Goal: Task Accomplishment & Management: Complete application form

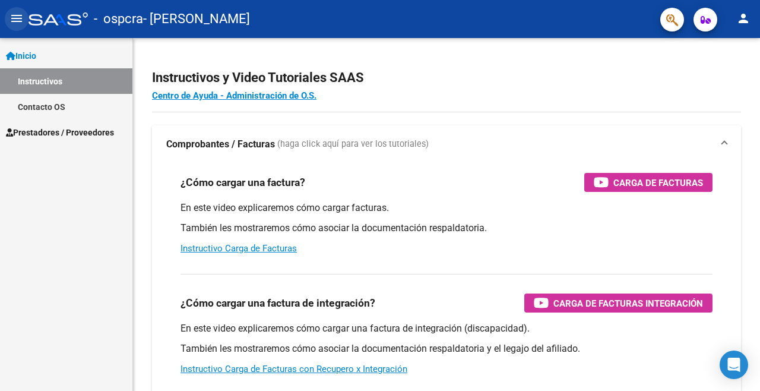
click at [16, 12] on mat-icon "menu" at bounding box center [17, 18] width 14 height 14
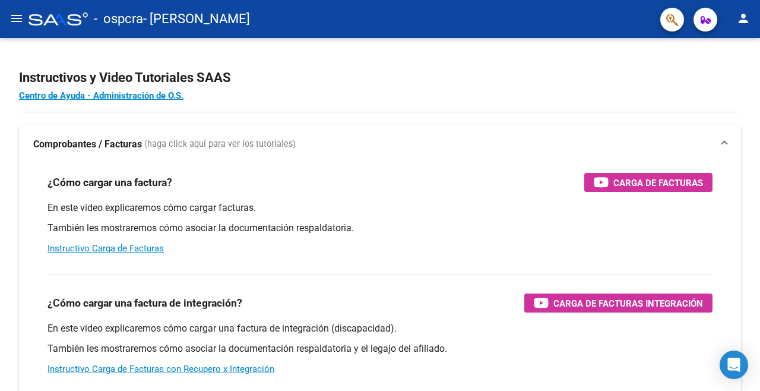
click at [27, 8] on mat-toolbar "menu - ospcra - CALDERON PILAR person" at bounding box center [380, 19] width 760 height 38
click at [23, 17] on mat-icon "menu" at bounding box center [17, 18] width 14 height 14
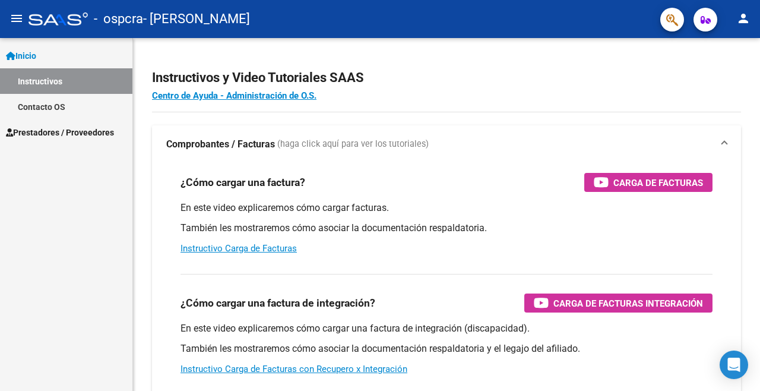
click at [587, 132] on mat-expansion-panel-header "Comprobantes / Facturas (haga click aquí para ver los tutoriales)" at bounding box center [446, 144] width 589 height 38
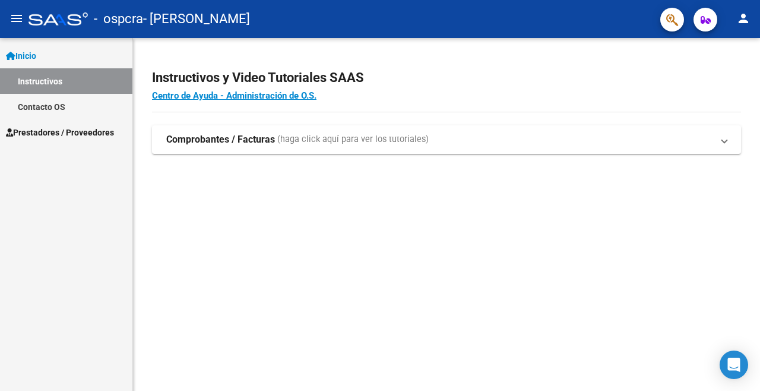
click at [689, 82] on h2 "Instructivos y Video Tutoriales SAAS" at bounding box center [446, 78] width 589 height 23
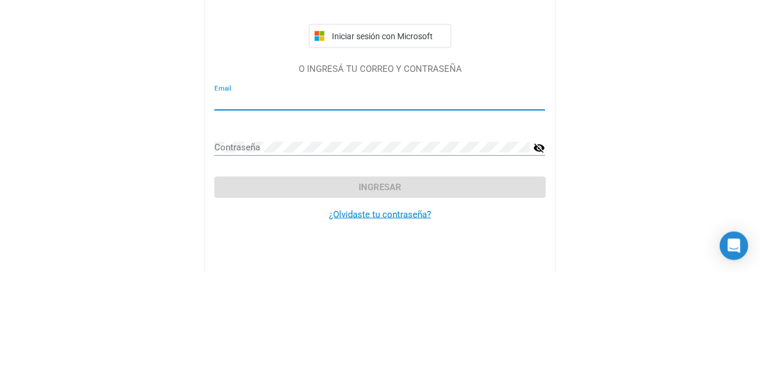
click at [422, 226] on input "Email" at bounding box center [379, 220] width 331 height 11
type input "[EMAIL_ADDRESS][DOMAIN_NAME]"
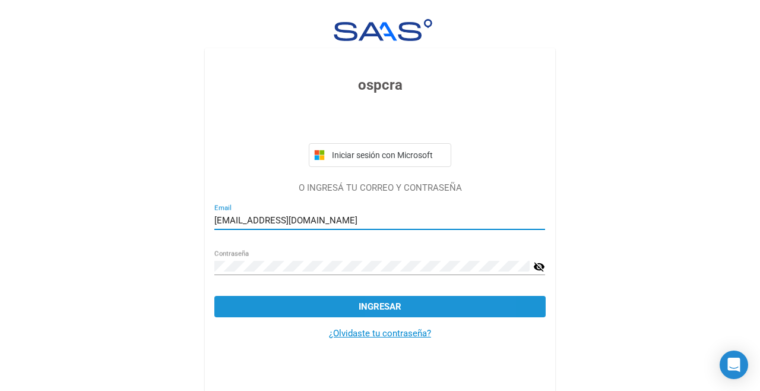
click at [444, 316] on button "Ingresar" at bounding box center [379, 306] width 331 height 21
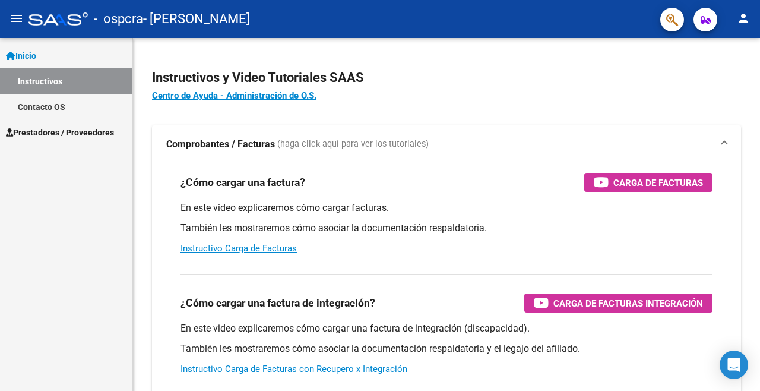
click at [663, 175] on div "Carga de Facturas" at bounding box center [648, 182] width 109 height 19
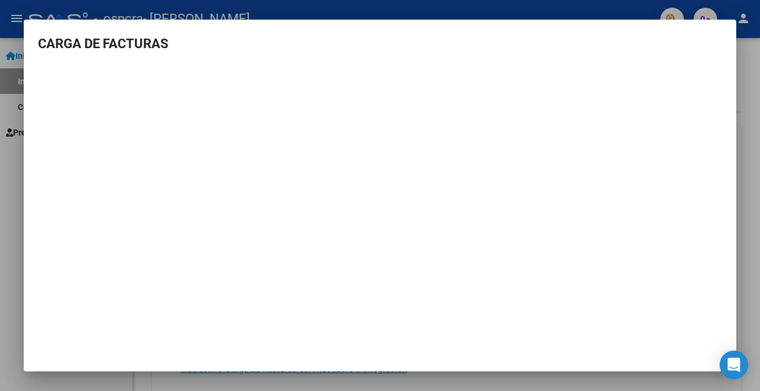
click at [751, 126] on div at bounding box center [380, 195] width 760 height 391
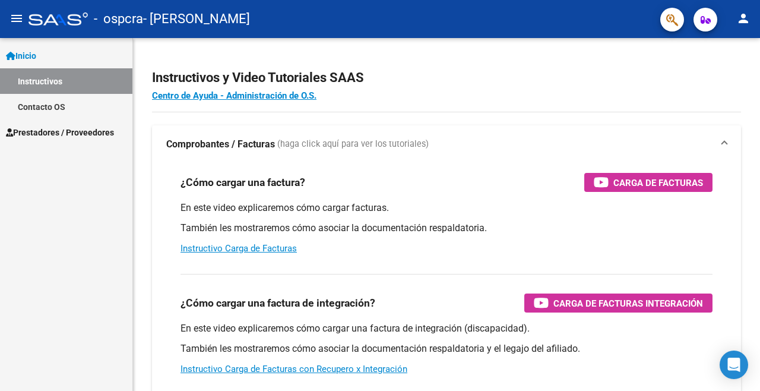
click at [68, 60] on link "Inicio" at bounding box center [66, 56] width 132 height 26
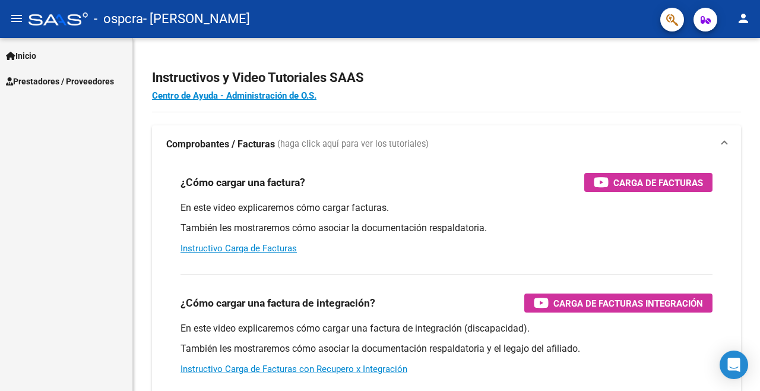
click at [82, 86] on span "Prestadores / Proveedores" at bounding box center [60, 81] width 108 height 13
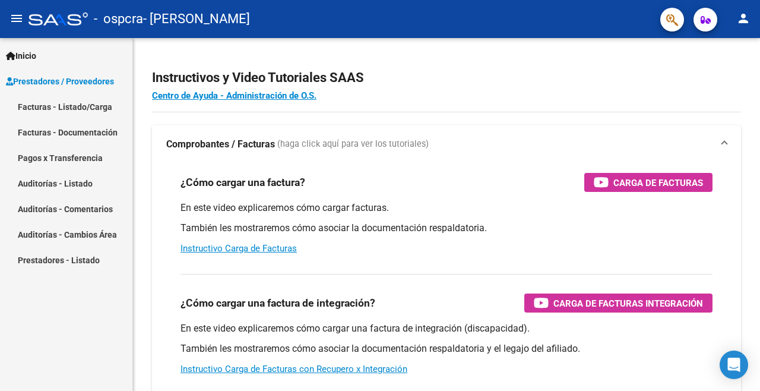
click at [100, 113] on link "Facturas - Listado/Carga" at bounding box center [66, 107] width 132 height 26
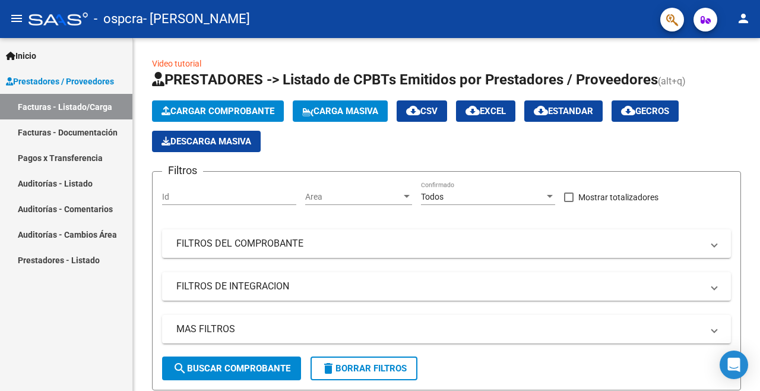
click at [250, 105] on button "Cargar Comprobante" at bounding box center [218, 110] width 132 height 21
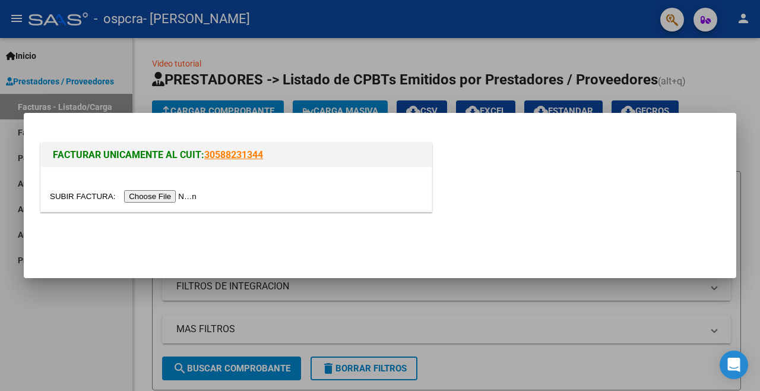
click at [185, 197] on input "file" at bounding box center [125, 196] width 150 height 12
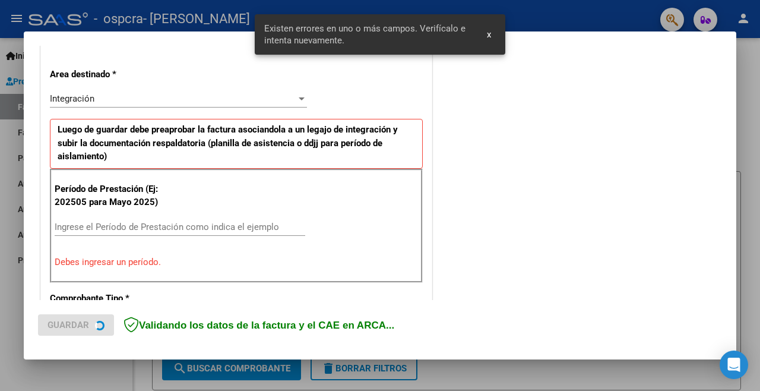
scroll to position [280, 0]
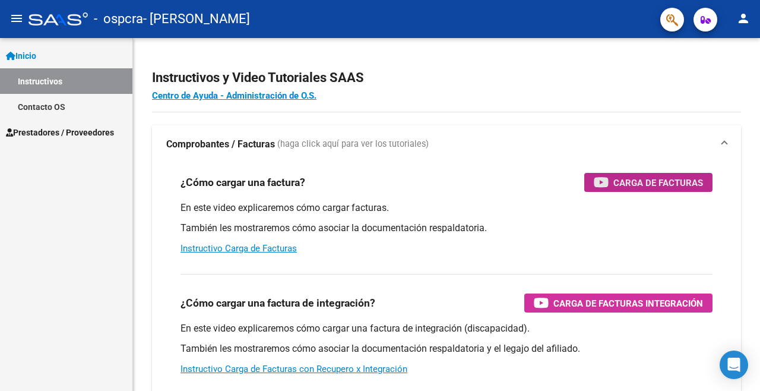
click at [634, 183] on span "Carga de Facturas" at bounding box center [658, 182] width 90 height 15
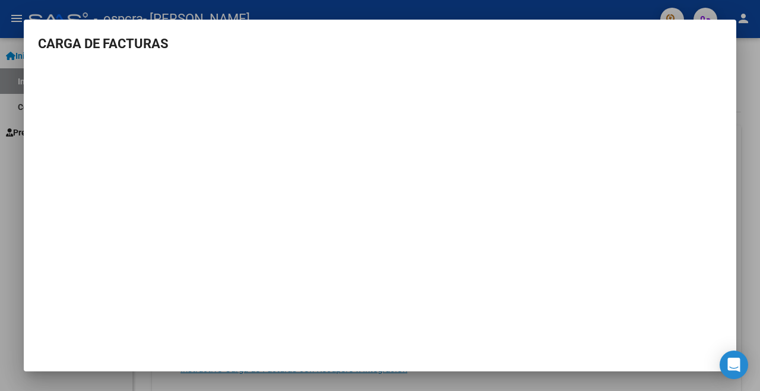
click at [11, 164] on div at bounding box center [380, 195] width 760 height 391
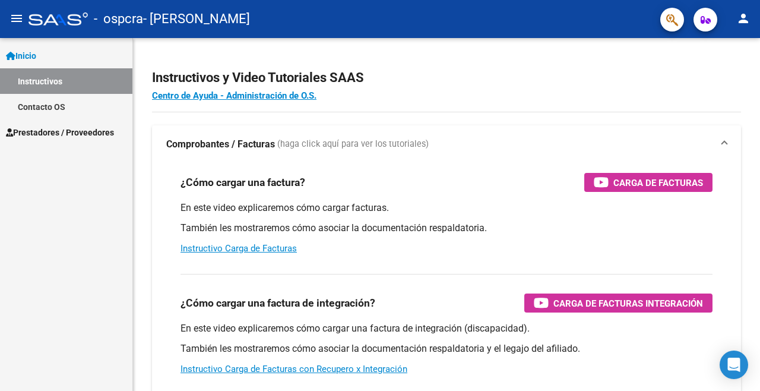
click at [16, 24] on mat-icon "menu" at bounding box center [17, 18] width 14 height 14
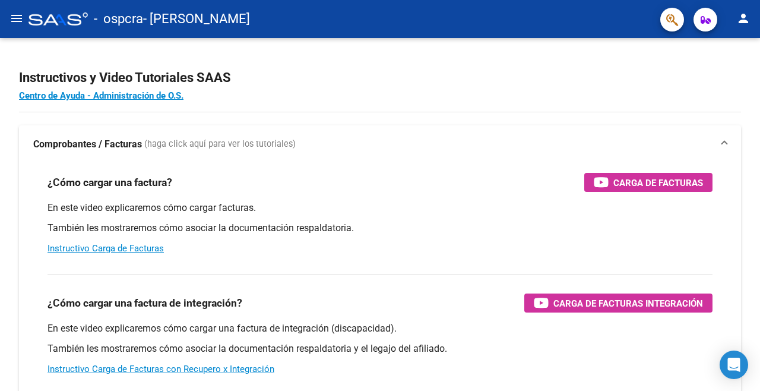
click at [15, 16] on mat-icon "menu" at bounding box center [17, 18] width 14 height 14
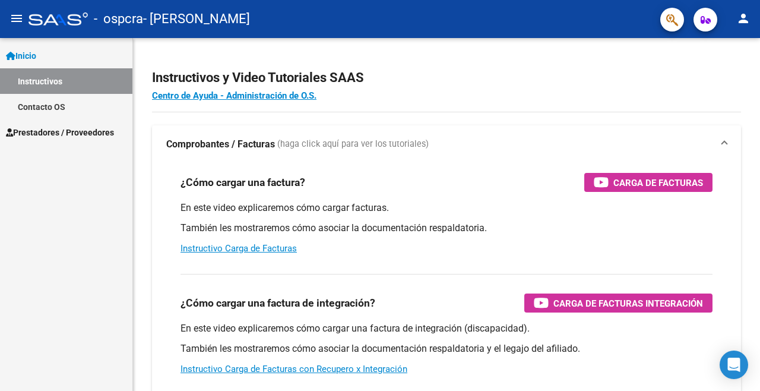
click at [99, 134] on span "Prestadores / Proveedores" at bounding box center [60, 132] width 108 height 13
click at [637, 178] on span "Carga de Facturas" at bounding box center [658, 182] width 90 height 15
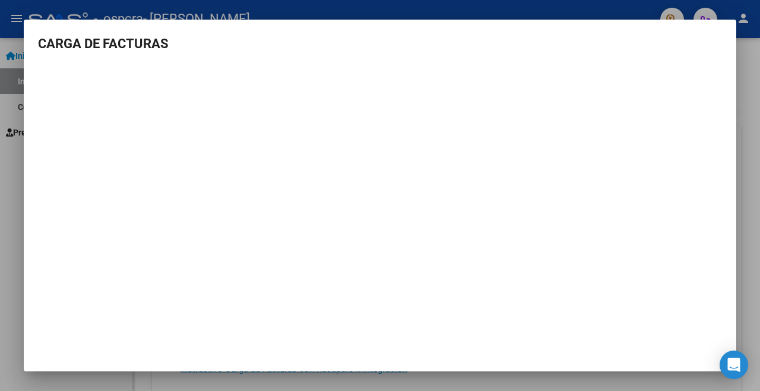
click at [729, 144] on mat-dialog-content "CARGA DE FACTURAS" at bounding box center [380, 173] width 713 height 279
click at [13, 153] on div at bounding box center [380, 195] width 760 height 391
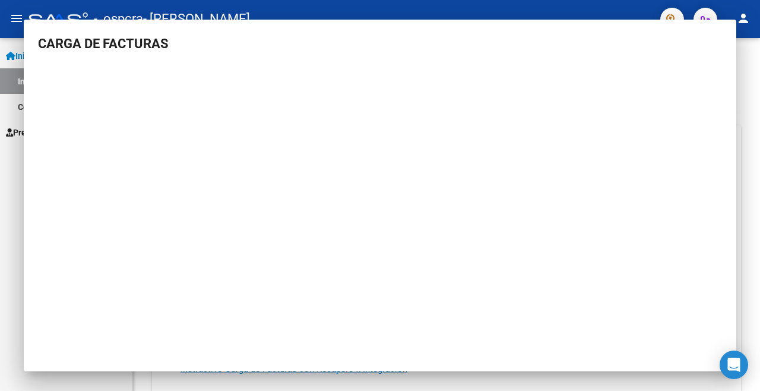
click at [8, 135] on icon at bounding box center [9, 132] width 7 height 8
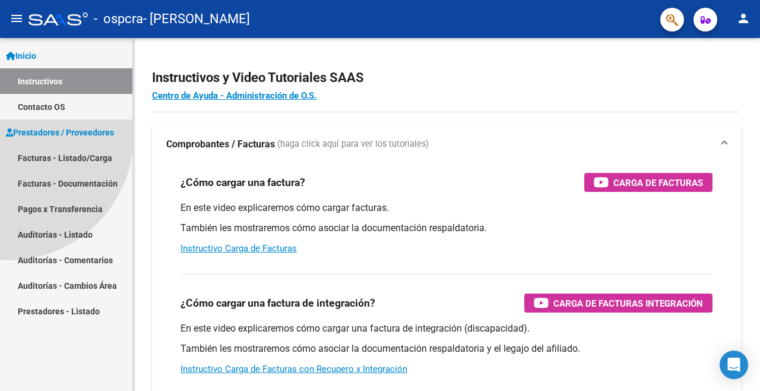
click at [18, 23] on mat-icon "menu" at bounding box center [17, 18] width 14 height 14
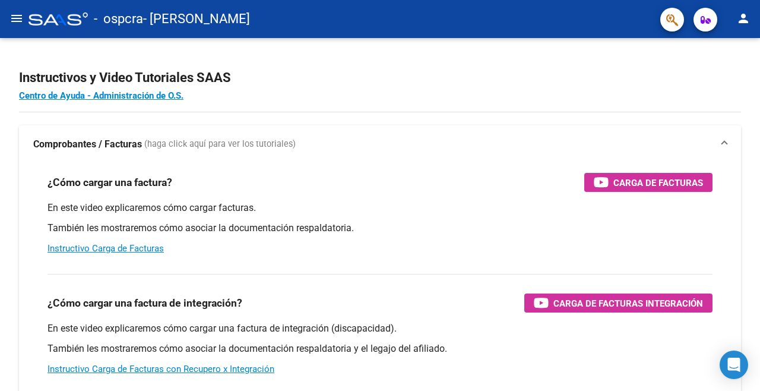
click at [18, 23] on mat-icon "menu" at bounding box center [17, 18] width 14 height 14
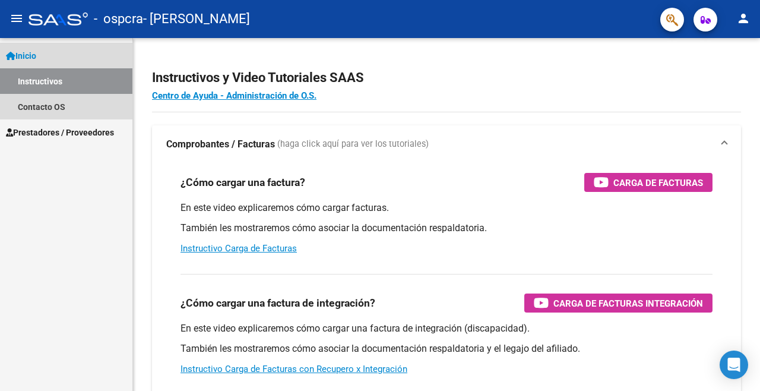
click at [76, 59] on link "Inicio" at bounding box center [66, 56] width 132 height 26
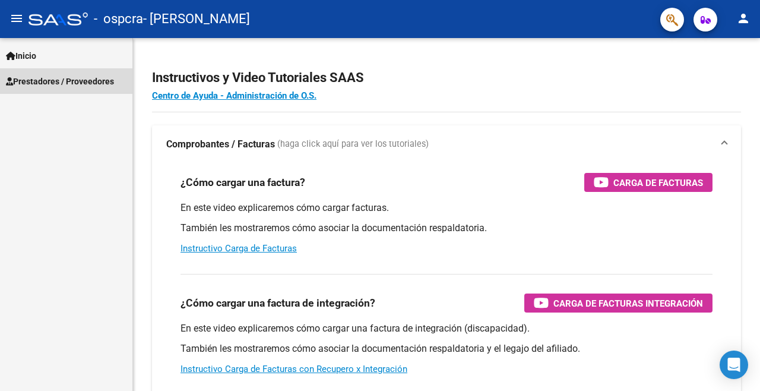
click at [88, 77] on span "Prestadores / Proveedores" at bounding box center [60, 81] width 108 height 13
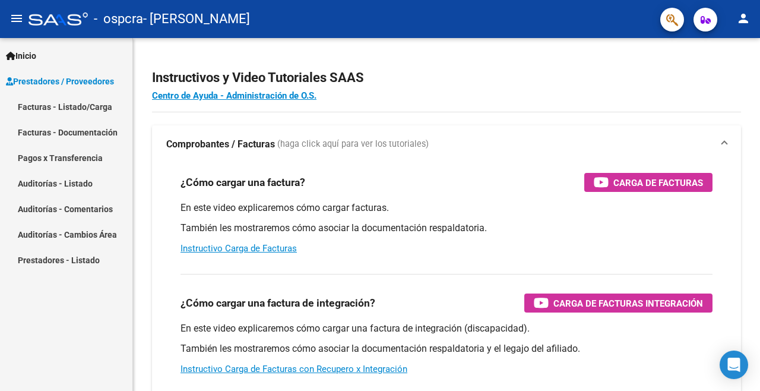
click at [100, 117] on link "Facturas - Listado/Carga" at bounding box center [66, 107] width 132 height 26
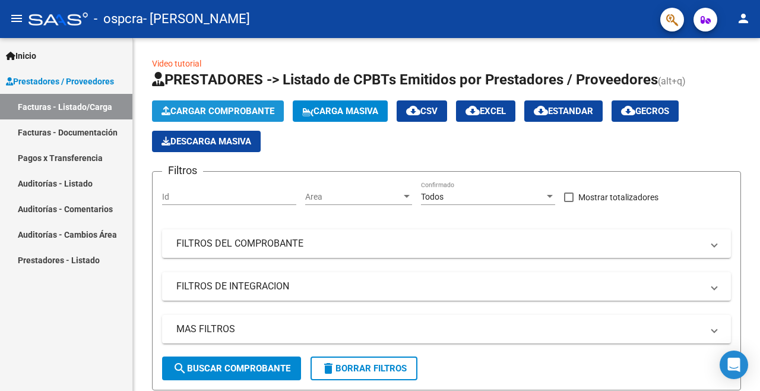
click at [242, 117] on button "Cargar Comprobante" at bounding box center [218, 110] width 132 height 21
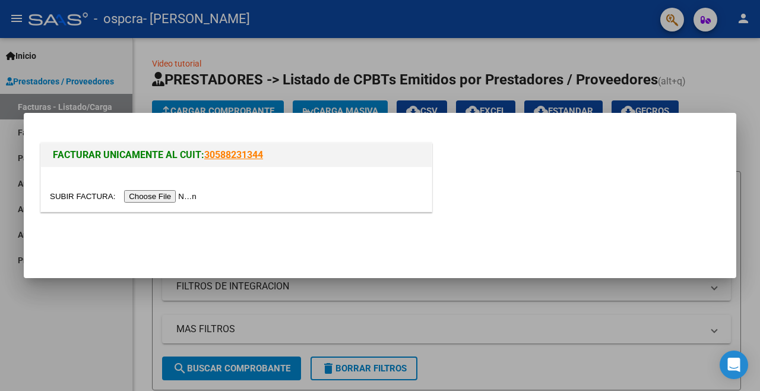
click at [188, 191] on input "file" at bounding box center [125, 196] width 150 height 12
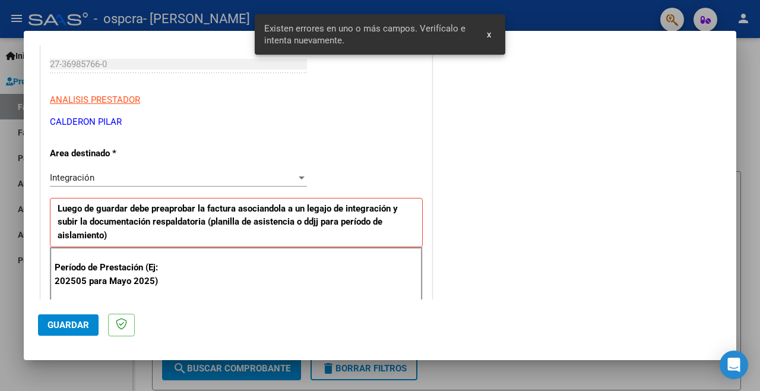
scroll to position [178, 0]
click at [302, 177] on div at bounding box center [302, 178] width 6 height 3
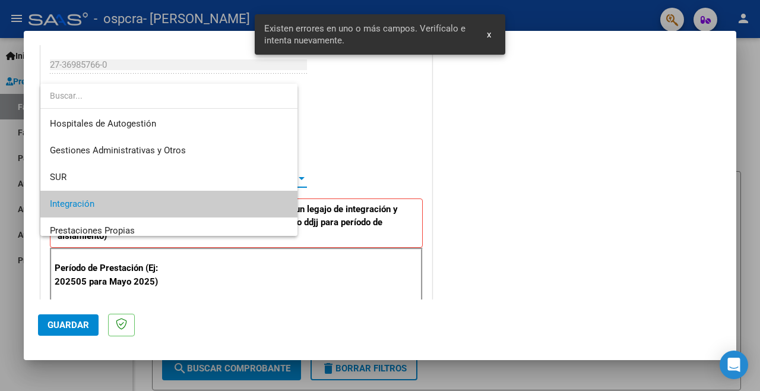
scroll to position [44, 0]
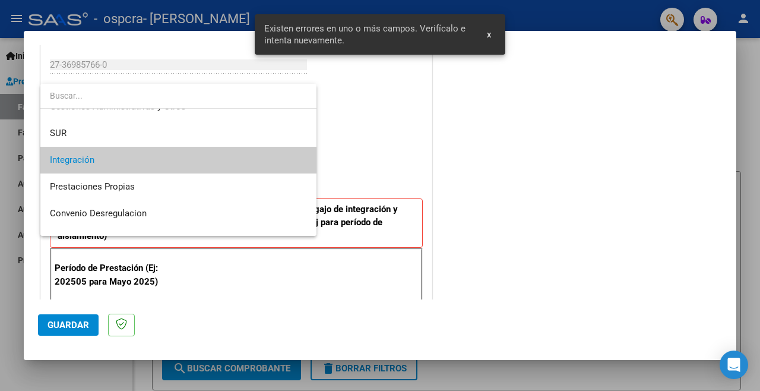
click at [388, 129] on div at bounding box center [380, 195] width 760 height 391
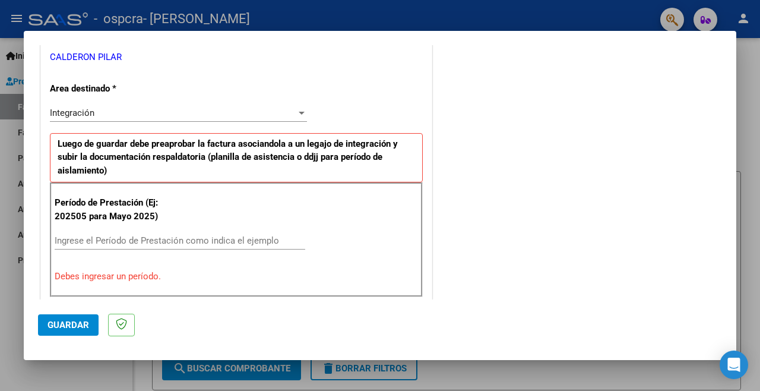
scroll to position [243, 0]
click at [249, 235] on input "Ingrese el Período de Prestación como indica el ejemplo" at bounding box center [180, 240] width 251 height 11
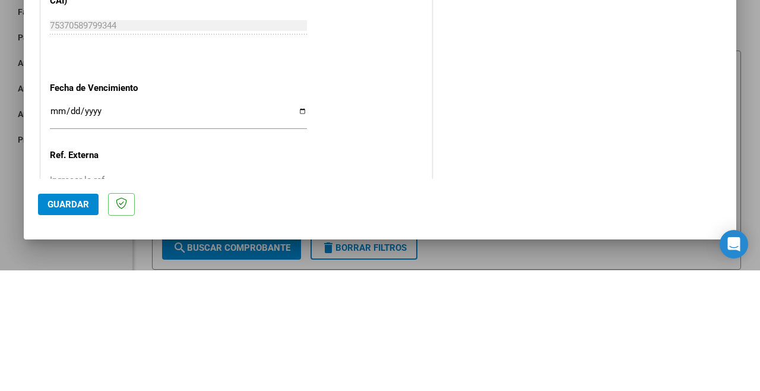
scroll to position [764, 0]
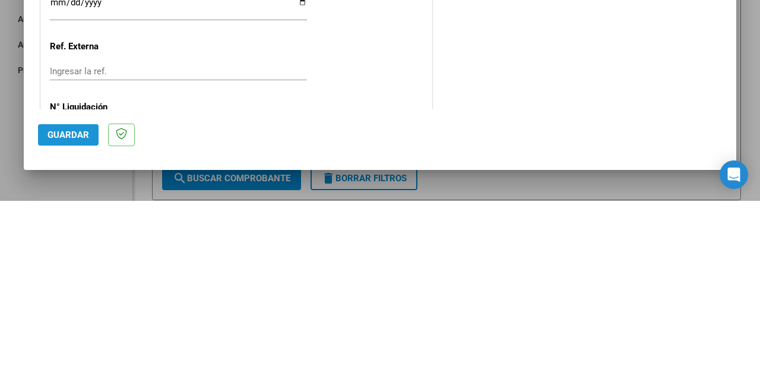
type input "202508"
click at [80, 330] on span "Guardar" at bounding box center [69, 324] width 42 height 11
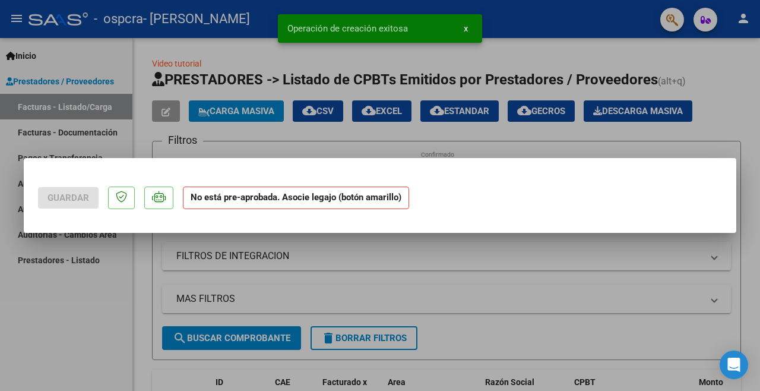
scroll to position [0, 0]
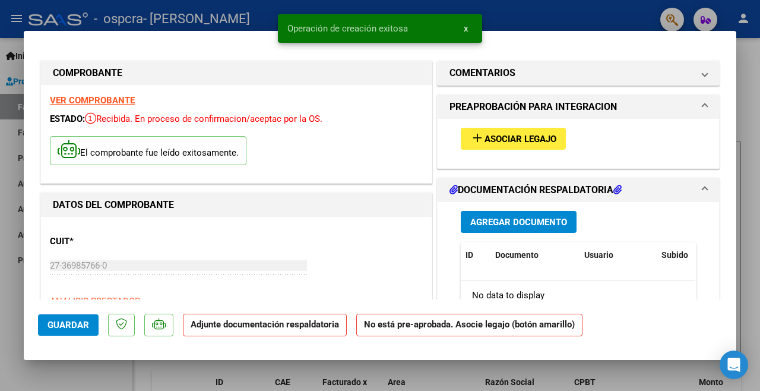
click at [538, 128] on button "add Asociar Legajo" at bounding box center [513, 139] width 105 height 22
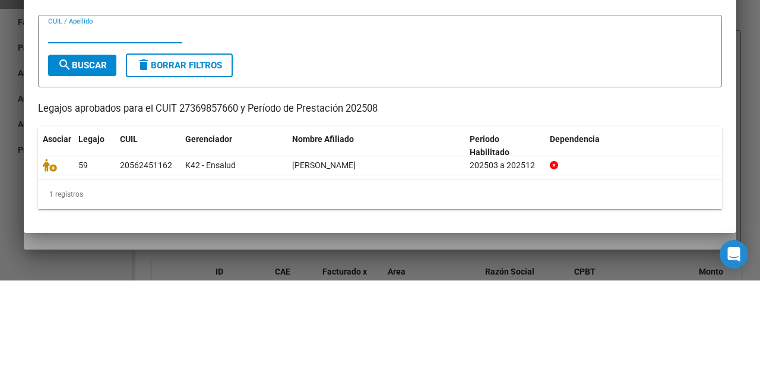
click at [50, 271] on icon at bounding box center [50, 275] width 14 height 13
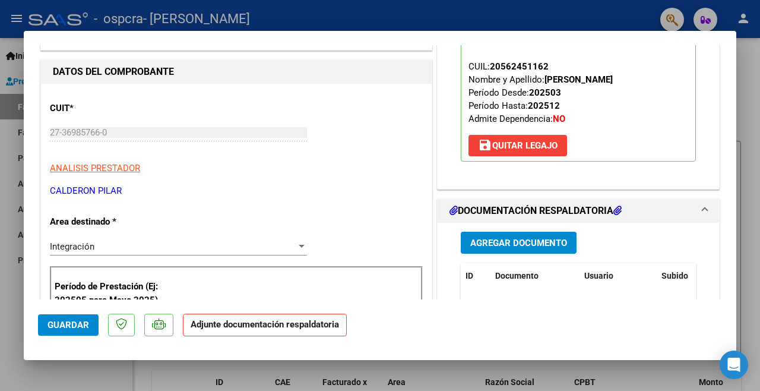
scroll to position [181, 0]
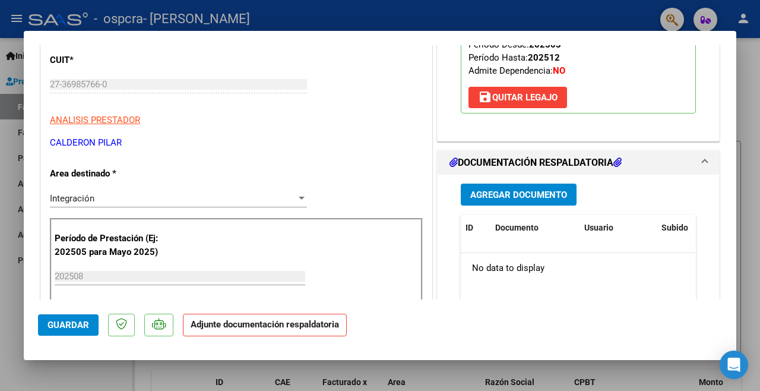
click at [547, 189] on span "Agregar Documento" at bounding box center [518, 194] width 97 height 11
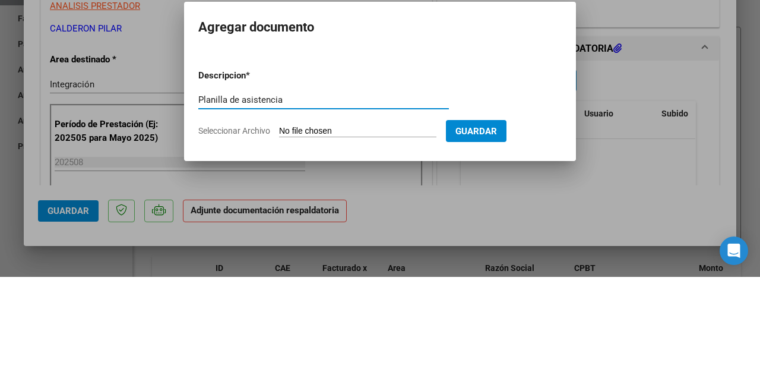
type input "Planilla de asistencia"
click at [366, 250] on input "Seleccionar Archivo" at bounding box center [357, 245] width 157 height 11
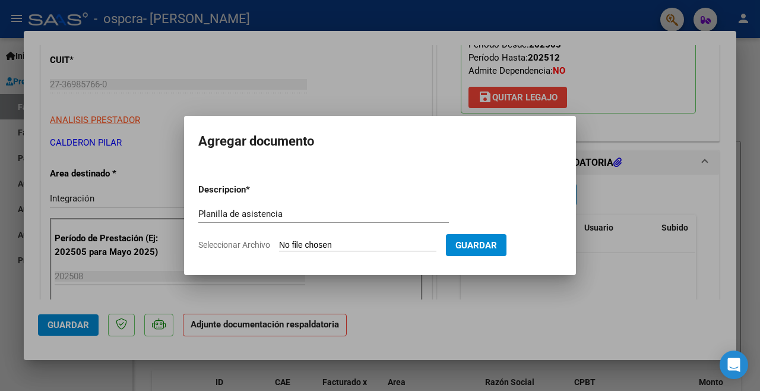
type input "C:\fakepath\CamScanner [DATE] 13.50.pdf"
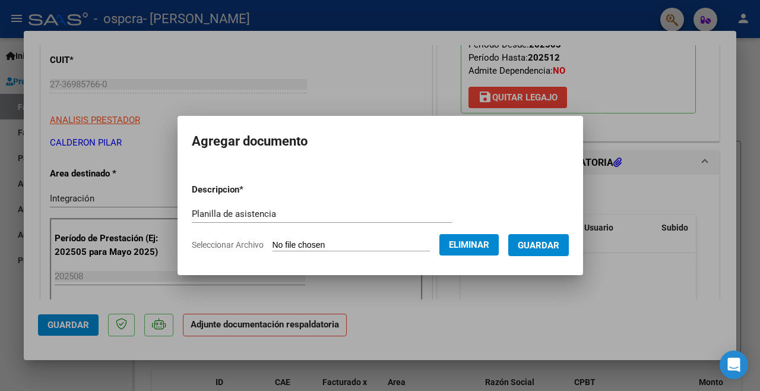
click at [551, 248] on span "Guardar" at bounding box center [539, 245] width 42 height 11
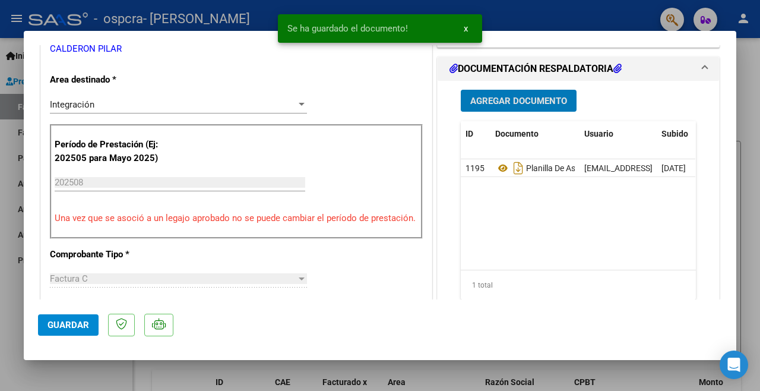
scroll to position [276, 0]
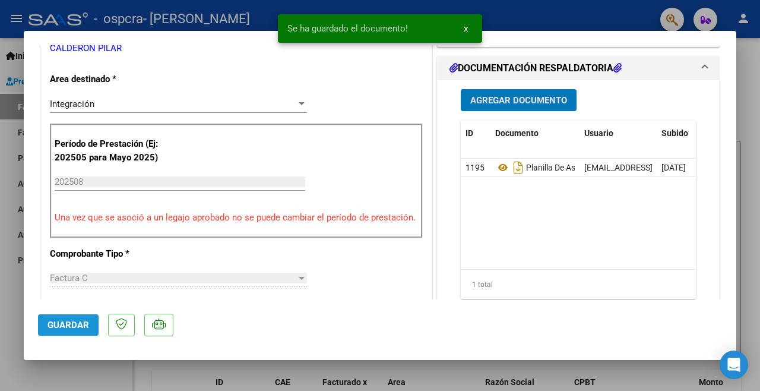
click at [66, 336] on button "Guardar" at bounding box center [68, 324] width 61 height 21
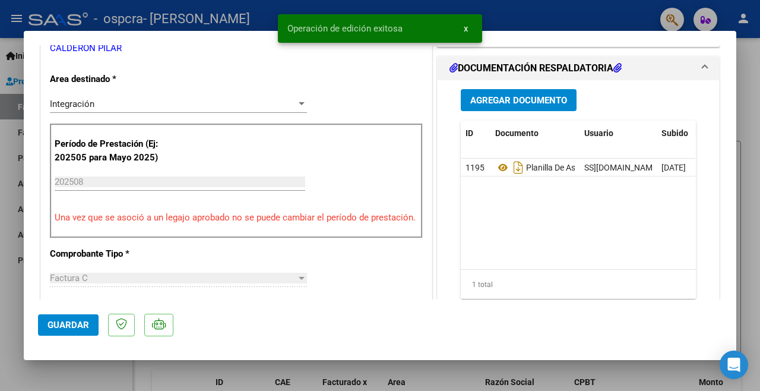
scroll to position [0, 90]
